Goal: Navigation & Orientation: Find specific page/section

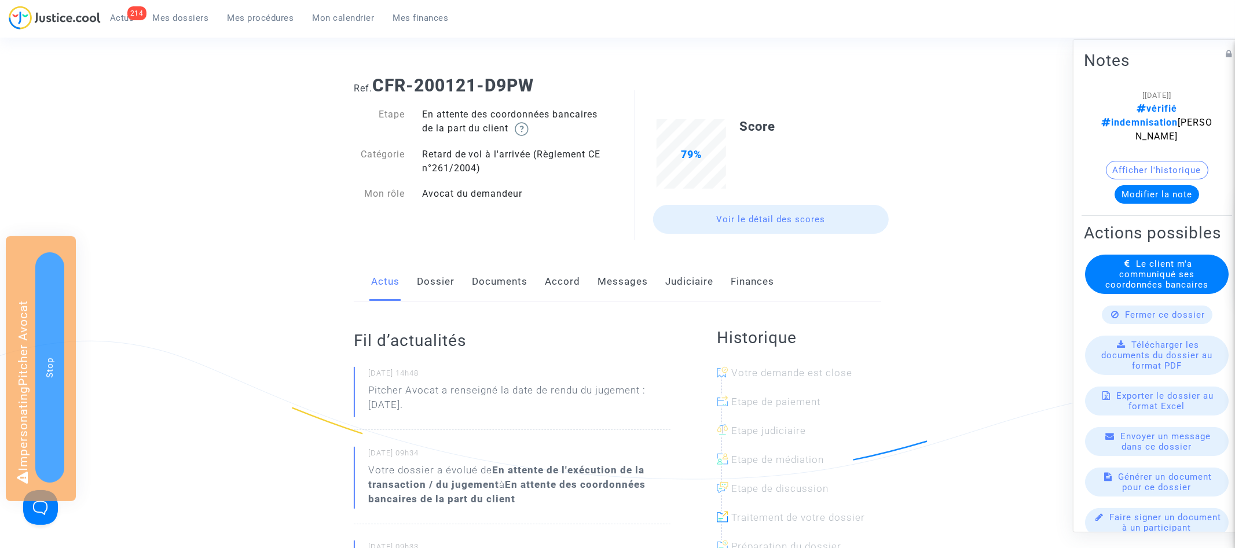
click at [681, 294] on link "Judiciaire" at bounding box center [689, 282] width 48 height 38
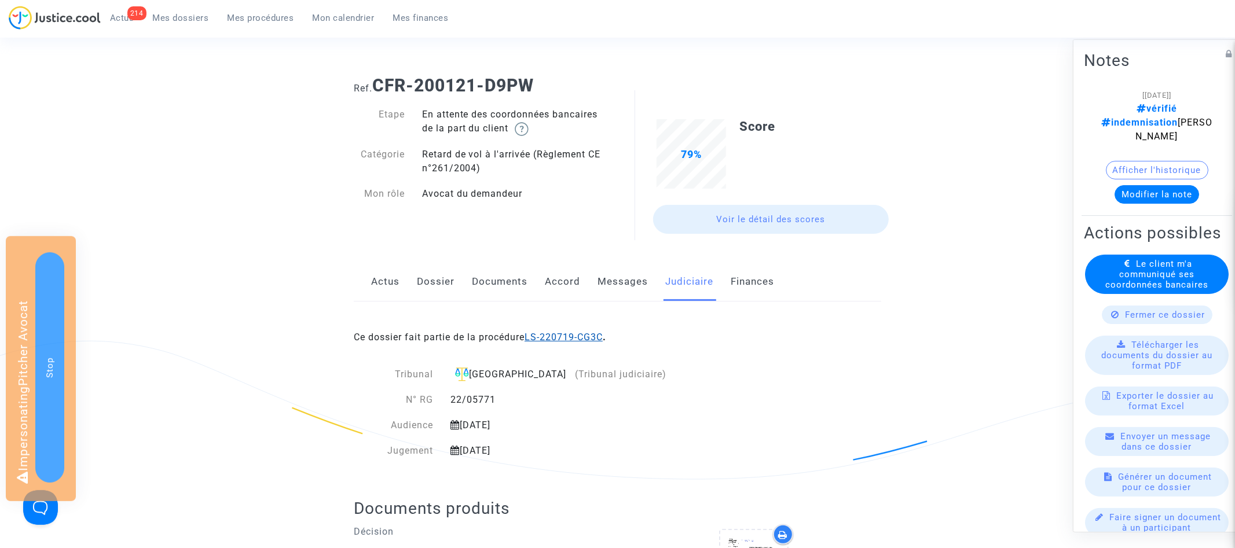
click at [572, 333] on link "LS-220719-CG3C" at bounding box center [563, 337] width 78 height 11
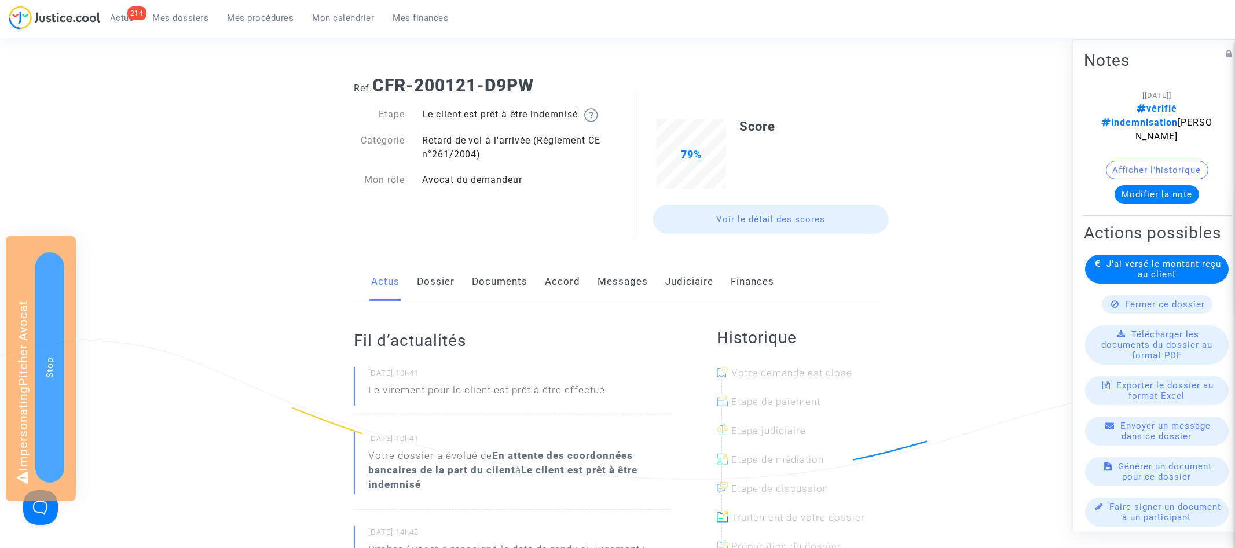
click at [662, 282] on div "Actus Dossier Documents Accord Messages Judiciaire Finances" at bounding box center [617, 282] width 527 height 39
click at [675, 289] on link "Judiciaire" at bounding box center [689, 282] width 48 height 38
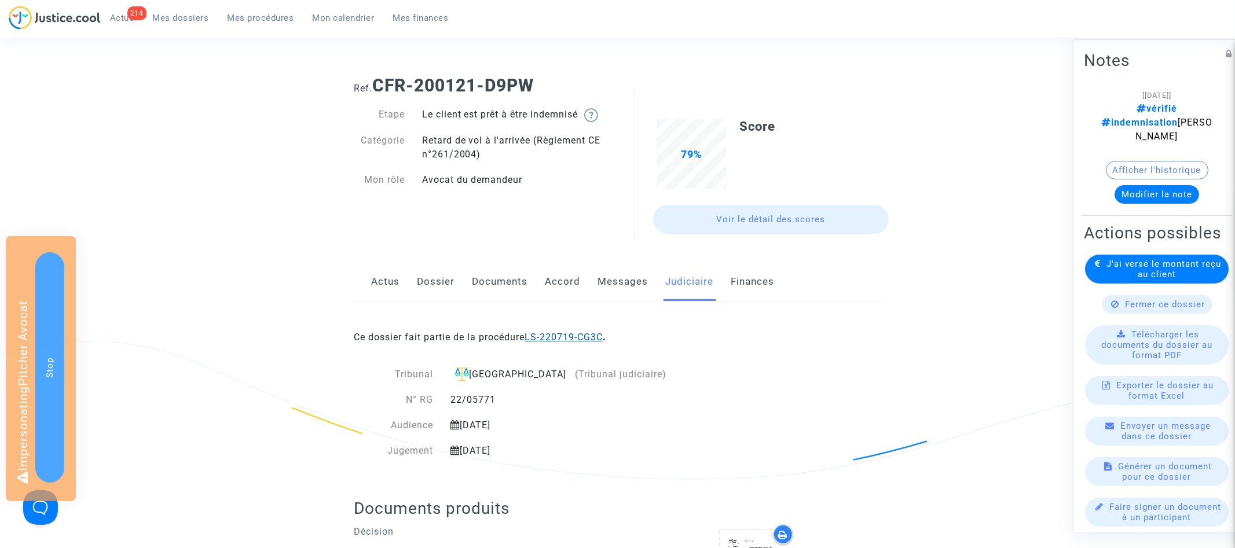
click at [596, 334] on link "LS-220719-CG3C" at bounding box center [563, 337] width 78 height 11
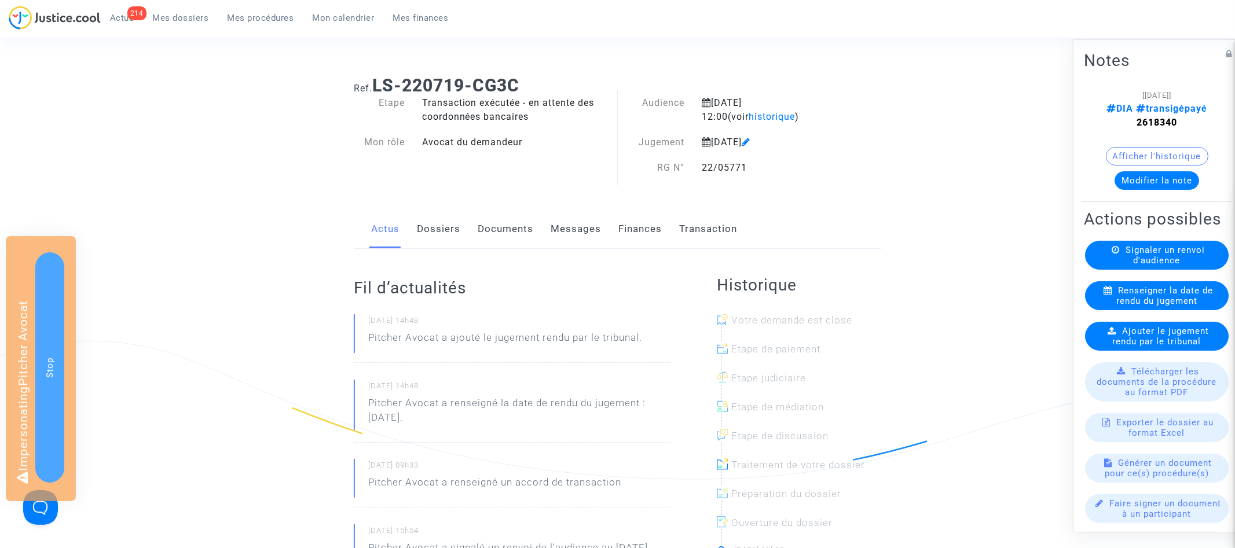
click at [690, 226] on link "Transaction" at bounding box center [708, 229] width 58 height 38
